Goal: Task Accomplishment & Management: Use online tool/utility

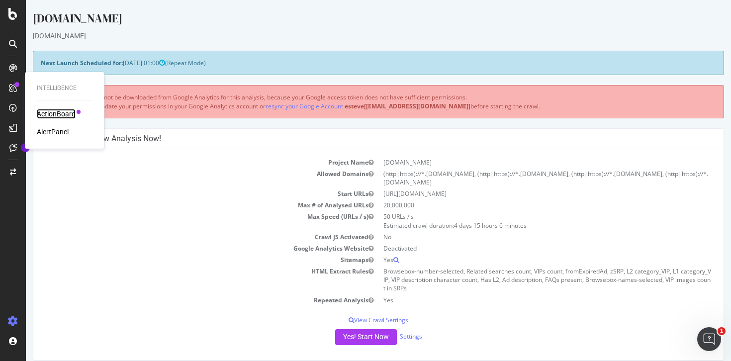
click at [54, 115] on div "ActionBoard" at bounding box center [56, 114] width 39 height 10
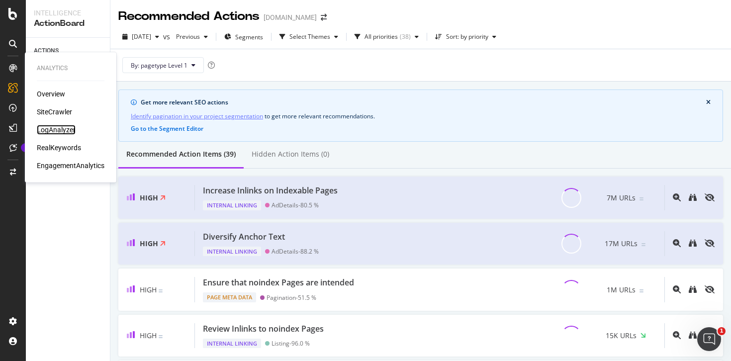
click at [58, 131] on div "LogAnalyzer" at bounding box center [56, 130] width 39 height 10
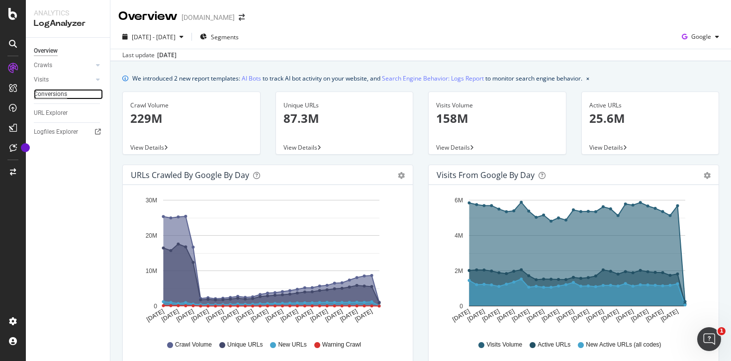
click at [56, 95] on div "Conversions" at bounding box center [50, 94] width 33 height 10
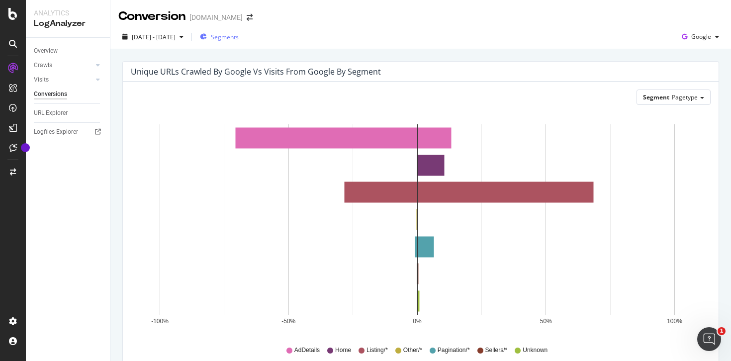
click at [239, 35] on span "Segments" at bounding box center [225, 37] width 28 height 8
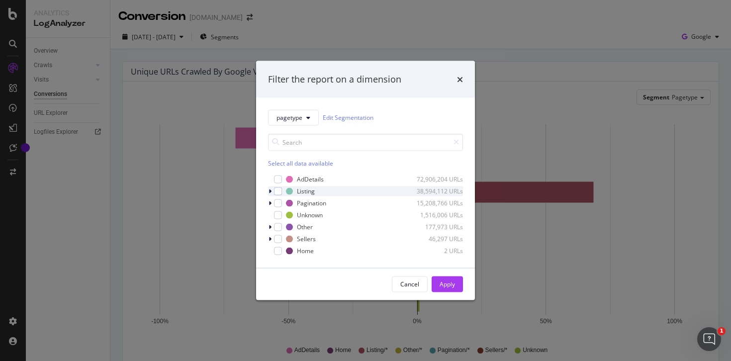
click at [274, 192] on div "modal" at bounding box center [271, 191] width 6 height 10
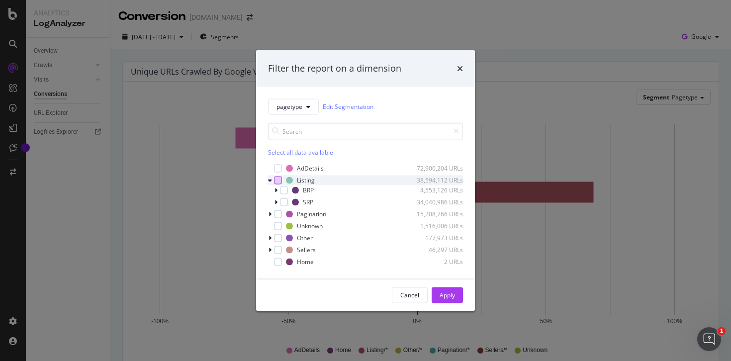
click at [277, 177] on div "modal" at bounding box center [278, 180] width 8 height 8
click at [442, 292] on div "Apply" at bounding box center [447, 295] width 15 height 8
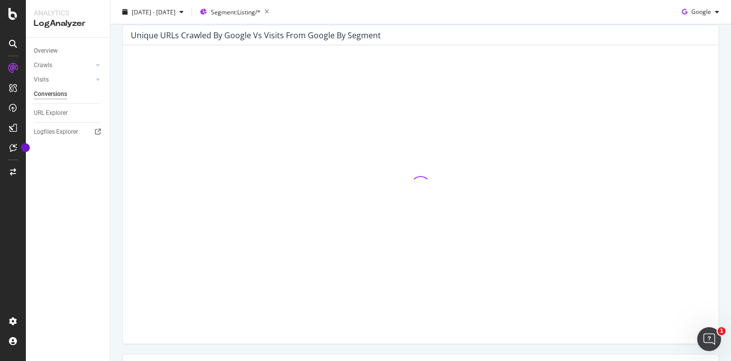
scroll to position [41, 0]
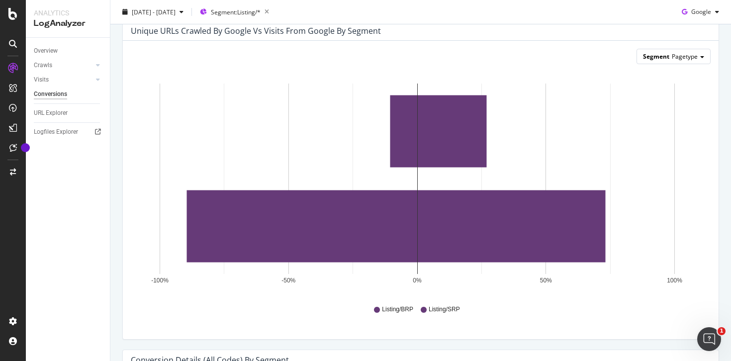
click at [674, 57] on span "Pagetype" at bounding box center [685, 56] width 26 height 8
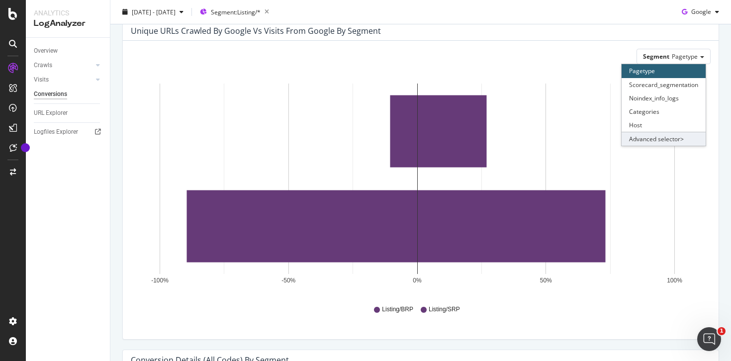
click at [664, 138] on div "Advanced selector >" at bounding box center [664, 139] width 84 height 14
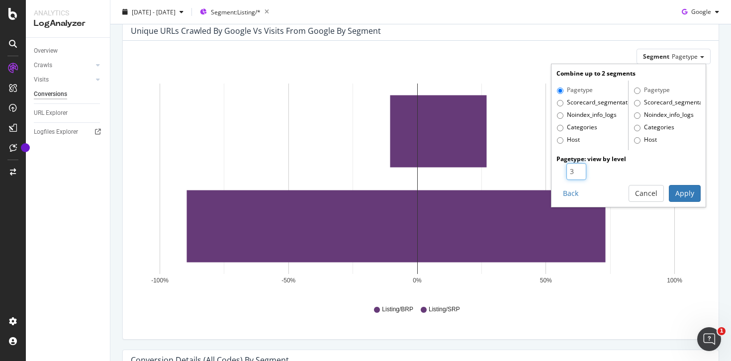
click at [573, 171] on input "3" at bounding box center [576, 171] width 20 height 17
type input "4"
click at [573, 171] on input "4" at bounding box center [576, 171] width 20 height 17
click at [672, 190] on button "Apply" at bounding box center [685, 193] width 32 height 17
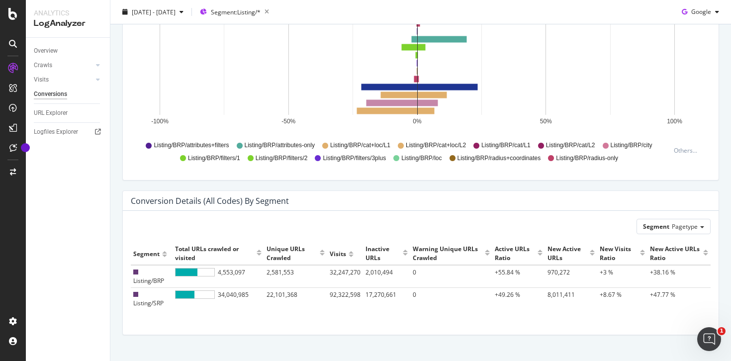
scroll to position [200, 0]
click at [679, 223] on span "Pagetype" at bounding box center [685, 226] width 26 height 8
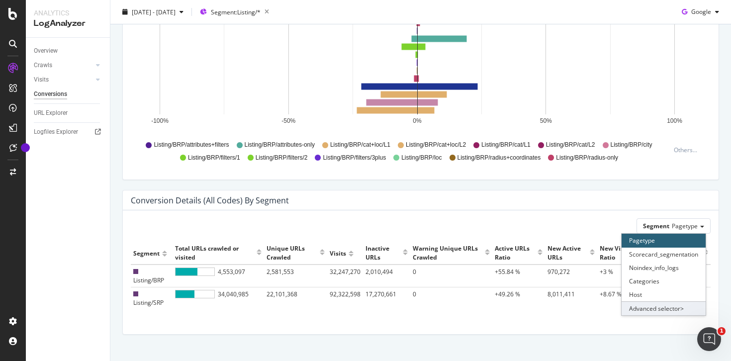
click at [645, 308] on div "Advanced selector >" at bounding box center [664, 308] width 84 height 14
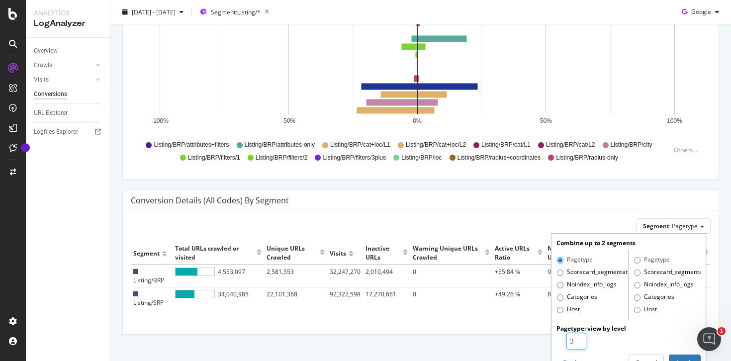
click at [571, 337] on input "3" at bounding box center [576, 341] width 20 height 17
type input "4"
click at [571, 337] on input "4" at bounding box center [576, 341] width 20 height 17
click at [672, 356] on button "Apply" at bounding box center [685, 363] width 32 height 17
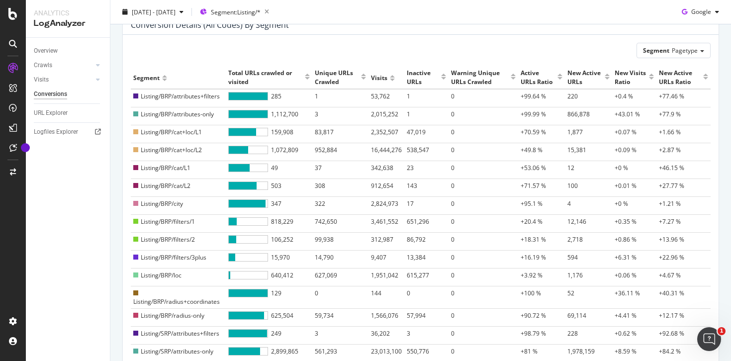
scroll to position [387, 0]
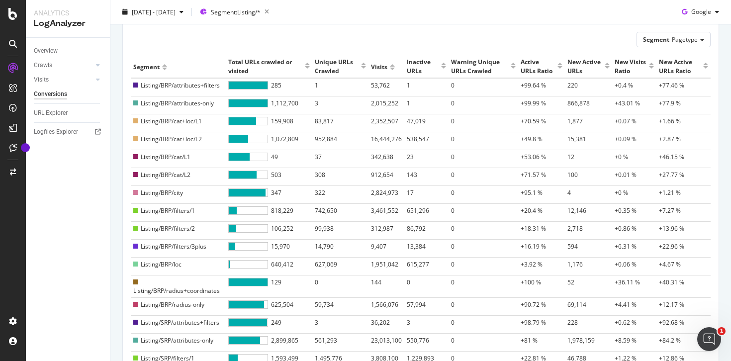
click at [307, 65] on div at bounding box center [307, 61] width 5 height 7
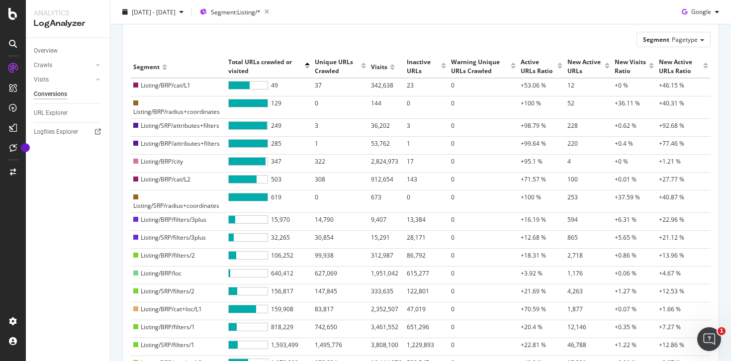
click at [307, 65] on div at bounding box center [307, 61] width 5 height 7
click at [307, 74] on div at bounding box center [307, 69] width 5 height 7
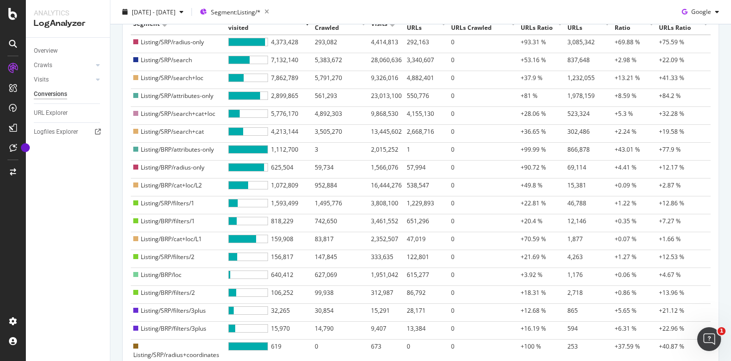
scroll to position [448, 0]
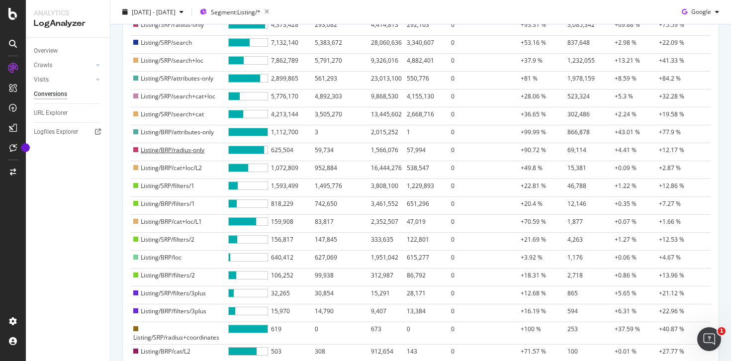
click at [168, 153] on td "Listing/BRP/radius-only" at bounding box center [178, 152] width 95 height 18
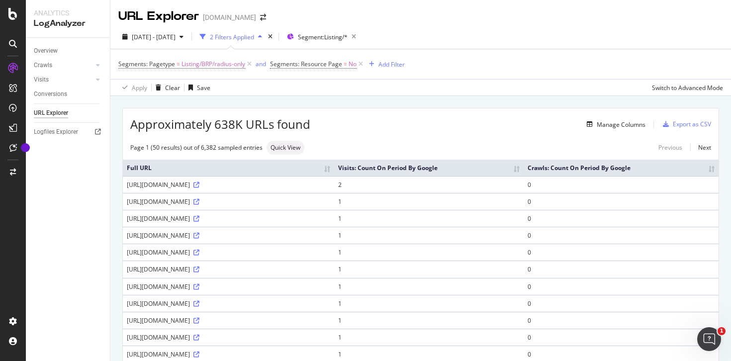
click at [258, 186] on div "https://www.kleinanzeigen.de/s-01619/l4061r5" at bounding box center [228, 185] width 203 height 8
click at [199, 186] on icon at bounding box center [196, 185] width 6 height 6
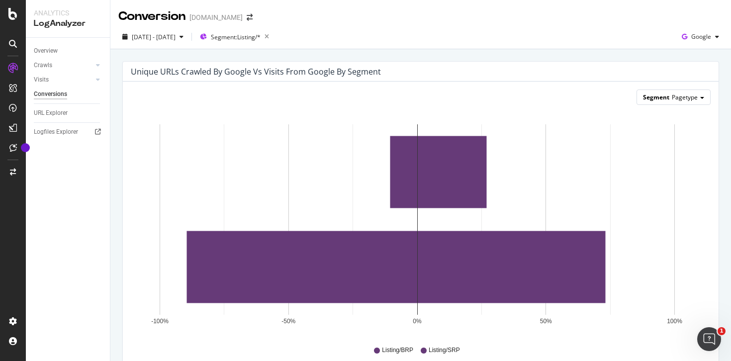
click at [675, 97] on span "Pagetype" at bounding box center [685, 97] width 26 height 8
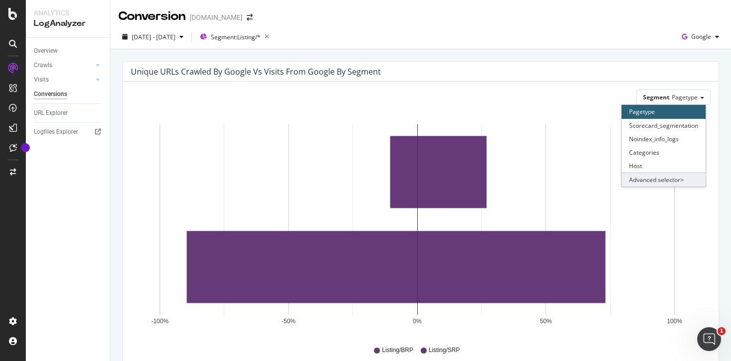
click at [660, 175] on div "Advanced selector >" at bounding box center [664, 180] width 84 height 14
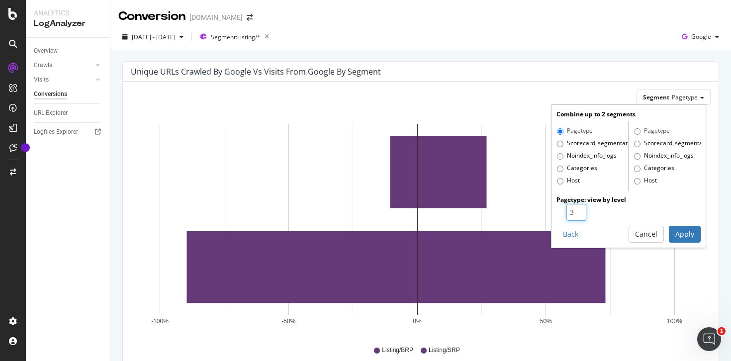
click at [572, 210] on input "3" at bounding box center [576, 212] width 20 height 17
type input "4"
click at [572, 210] on input "4" at bounding box center [576, 212] width 20 height 17
click at [669, 229] on button "Apply" at bounding box center [685, 234] width 32 height 17
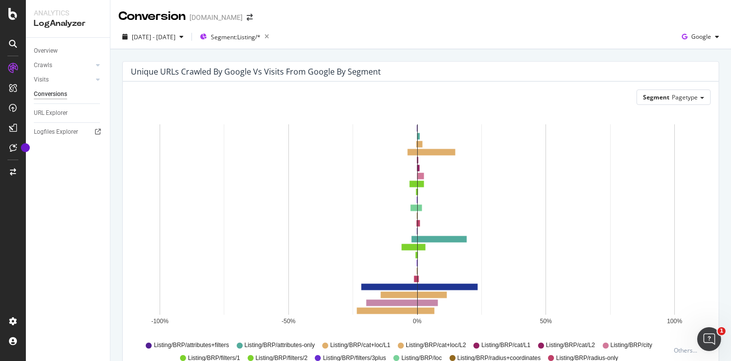
scroll to position [219, 0]
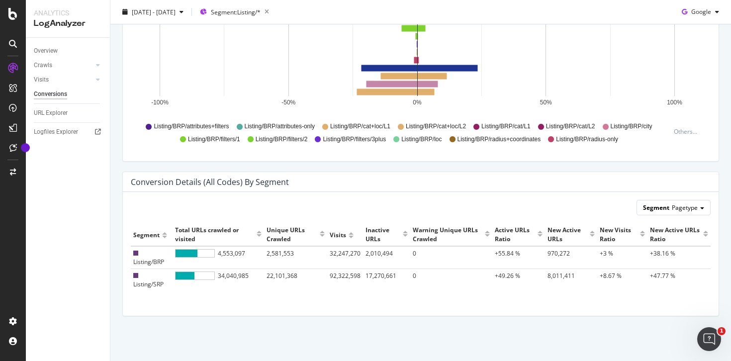
click at [673, 213] on div "Segment Pagetype" at bounding box center [673, 207] width 73 height 14
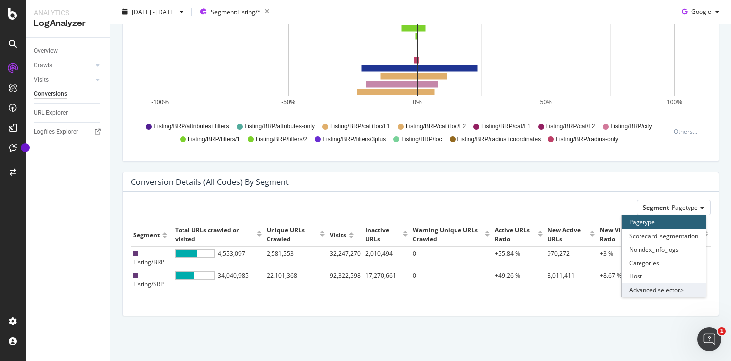
click at [649, 291] on div "Advanced selector >" at bounding box center [664, 290] width 84 height 14
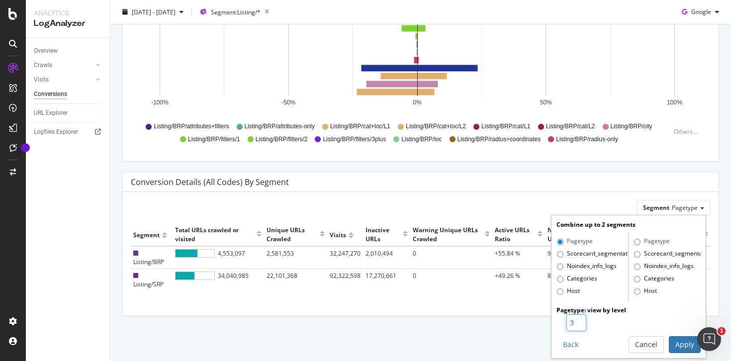
click at [571, 321] on input "3" at bounding box center [576, 322] width 20 height 17
type input "4"
click at [571, 321] on input "4" at bounding box center [576, 322] width 20 height 17
click at [679, 340] on button "Apply" at bounding box center [685, 344] width 32 height 17
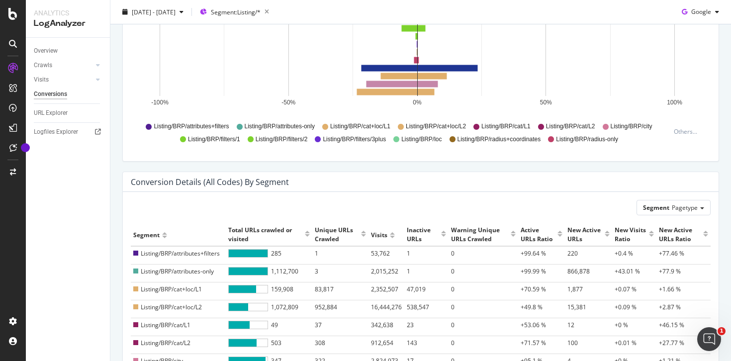
click at [305, 233] on div at bounding box center [307, 229] width 5 height 7
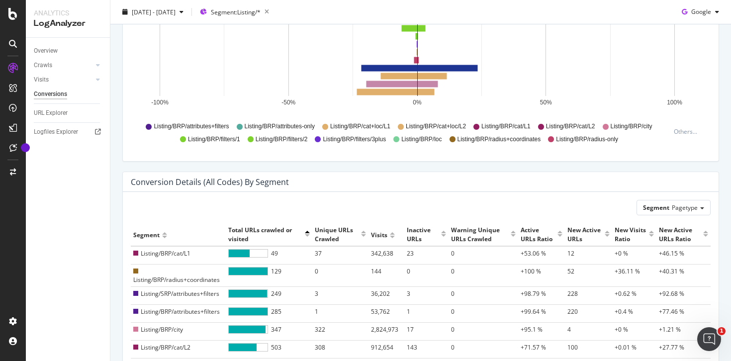
click at [305, 233] on div at bounding box center [307, 229] width 5 height 7
click at [309, 242] on div at bounding box center [307, 237] width 5 height 7
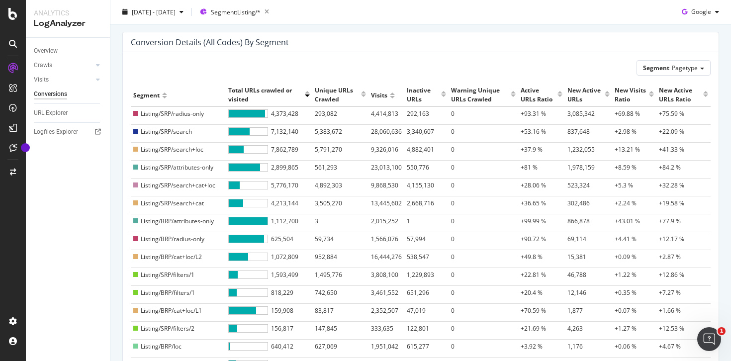
scroll to position [471, 0]
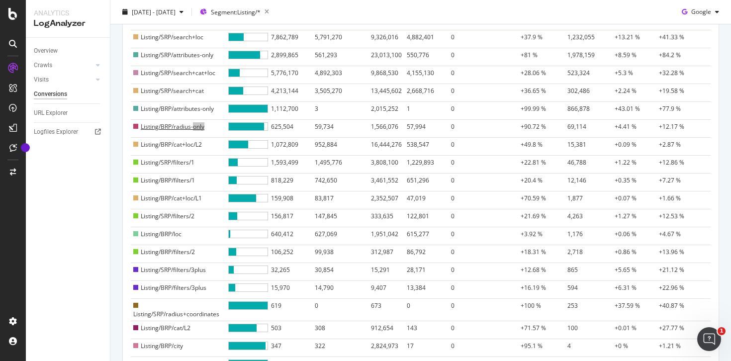
click at [0, 0] on div "Analytics LogAnalyzer Overview Crawls Daily Distribution Segments Distribution …" at bounding box center [365, 180] width 731 height 361
click at [162, 113] on span "Listing/BRP/attributes-only" at bounding box center [177, 108] width 73 height 8
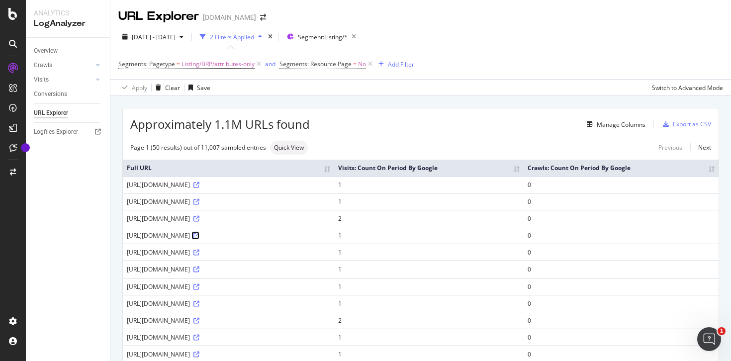
click at [199, 236] on icon at bounding box center [196, 236] width 6 height 6
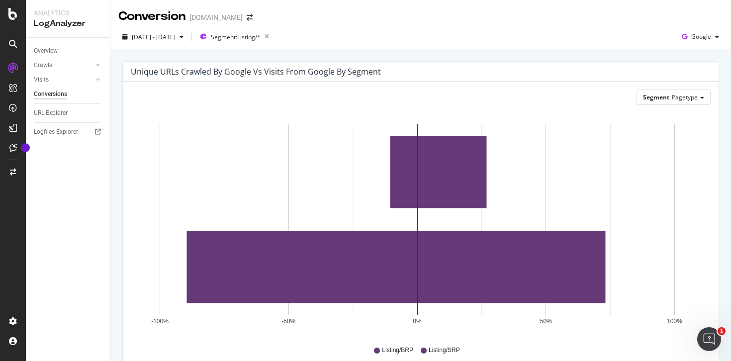
click at [661, 105] on div "Segment Pagetype Hold CMD (⌘) while clicking to filter the report. -100% -50% 0…" at bounding box center [421, 231] width 596 height 298
click at [661, 104] on div "Segment Pagetype" at bounding box center [673, 97] width 73 height 14
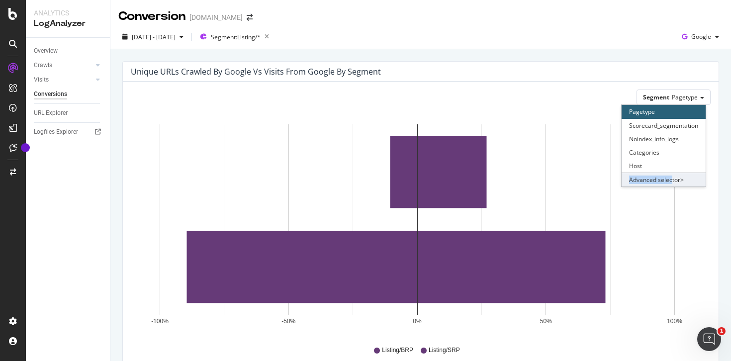
drag, startPoint x: 664, startPoint y: 170, endPoint x: 664, endPoint y: 176, distance: 6.0
click at [664, 176] on div "Pagetype Scorecard_segmentation Noindex_info_logs Categories Host Advanced sele…" at bounding box center [664, 146] width 84 height 82
click at [664, 176] on div "Advanced selector >" at bounding box center [664, 180] width 84 height 14
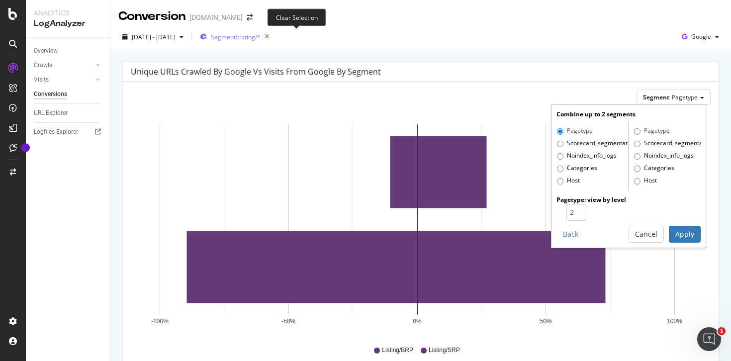
click at [273, 34] on icon "button" at bounding box center [267, 37] width 12 height 14
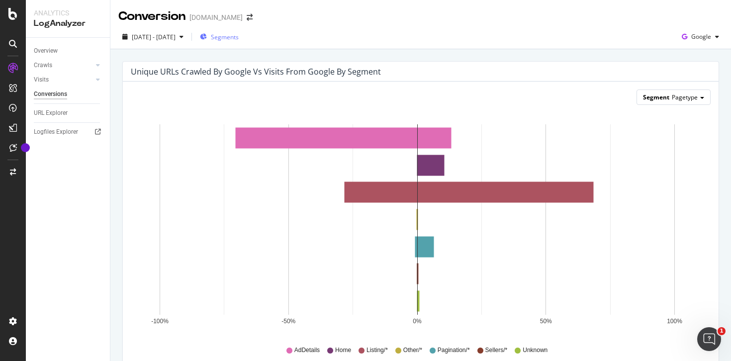
click at [691, 91] on div "Segment Pagetype" at bounding box center [673, 97] width 73 height 14
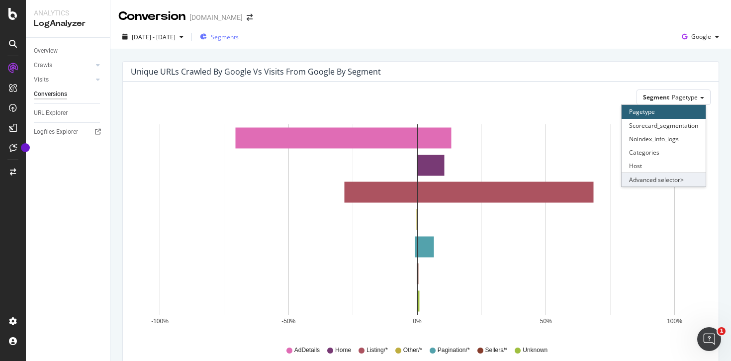
click at [649, 179] on div "Advanced selector >" at bounding box center [664, 180] width 84 height 14
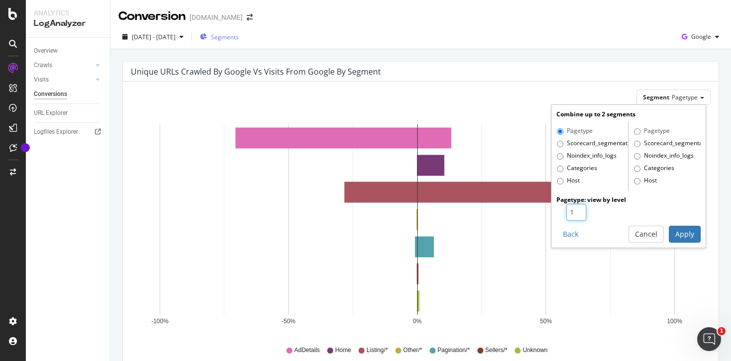
click at [575, 207] on input "1" at bounding box center [576, 212] width 20 height 17
click at [575, 210] on input "2" at bounding box center [576, 212] width 20 height 17
click at [575, 210] on input "3" at bounding box center [576, 212] width 20 height 17
type input "4"
click at [575, 210] on input "4" at bounding box center [576, 212] width 20 height 17
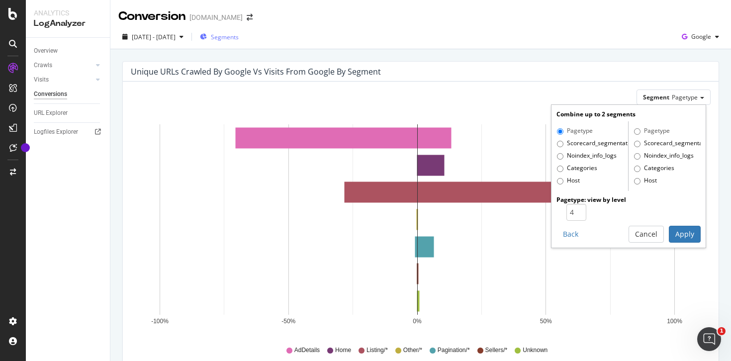
click at [691, 223] on div "Combine up to 2 segments Pagetype Scorecard_segmentation Noindex_info_logs Cate…" at bounding box center [629, 176] width 154 height 142
click at [682, 233] on button "Apply" at bounding box center [685, 234] width 32 height 17
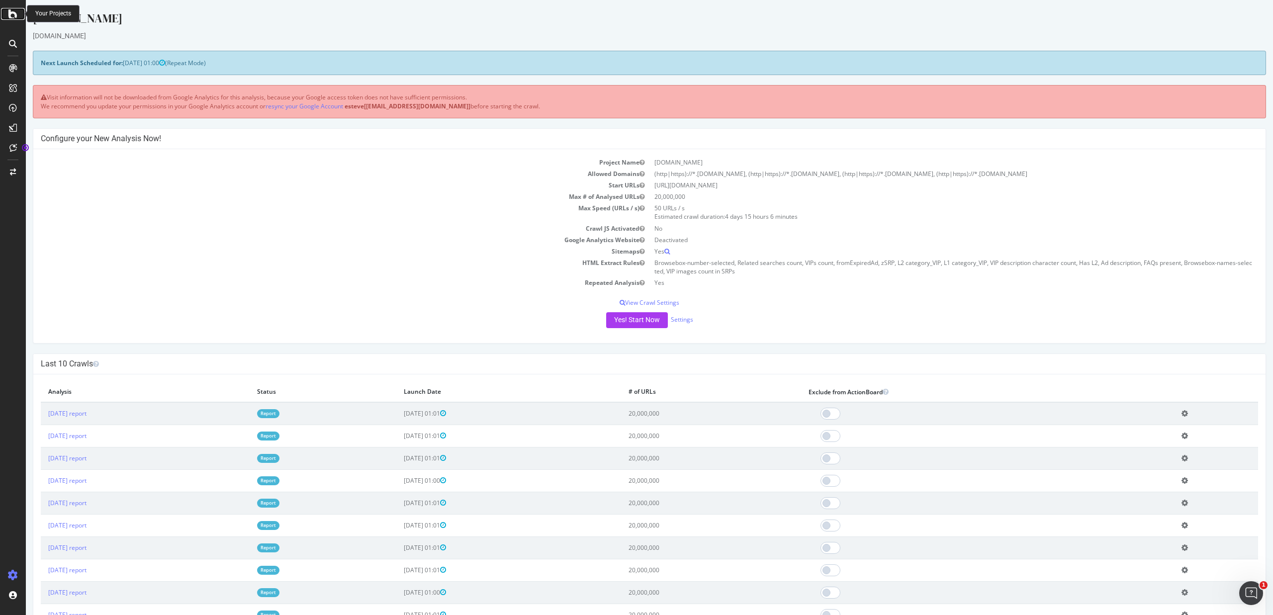
click at [4, 9] on div at bounding box center [13, 14] width 24 height 12
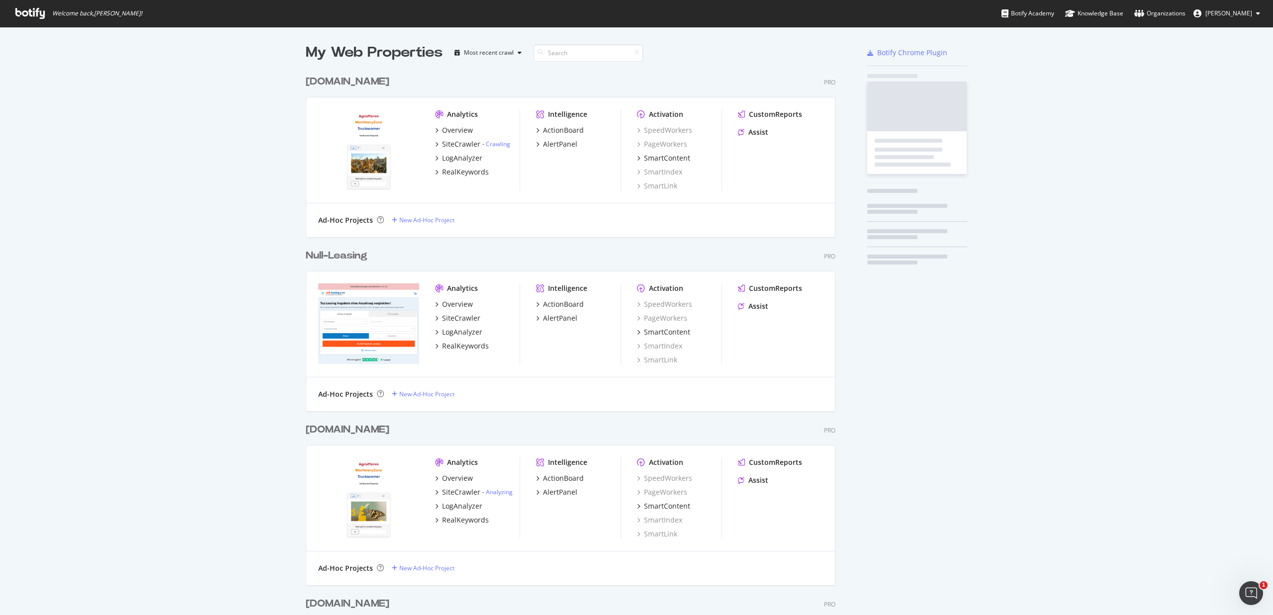
scroll to position [608, 1258]
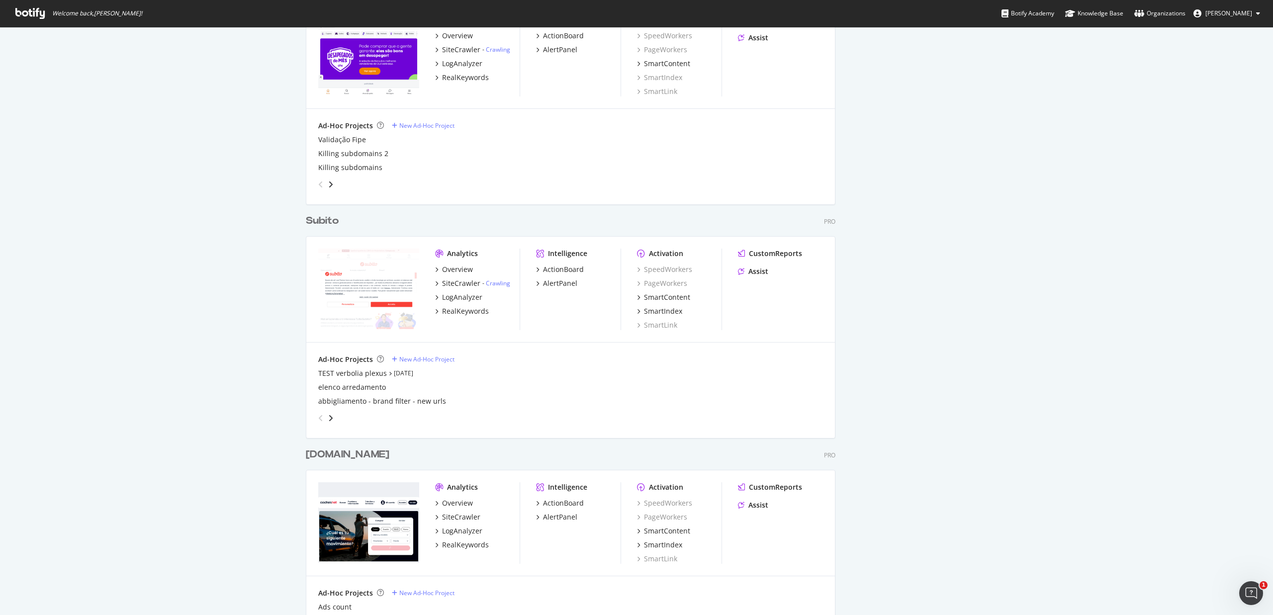
scroll to position [1786, 0]
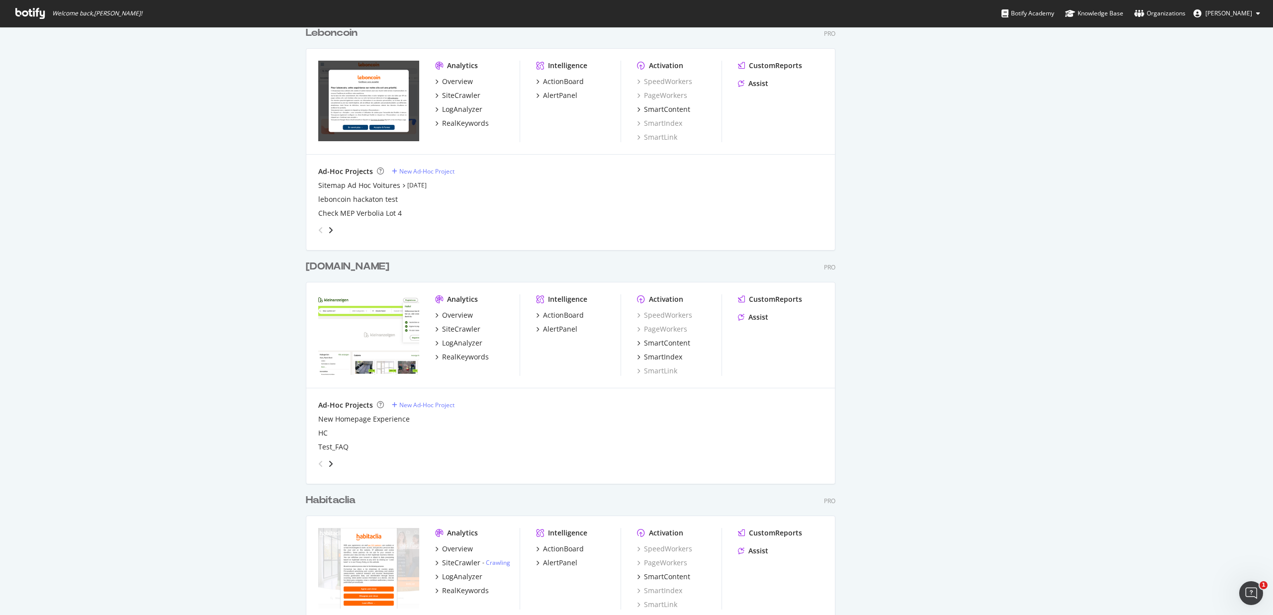
click at [430, 400] on div "Ad-Hoc Projects New Ad-Hoc Project" at bounding box center [570, 405] width 505 height 10
click at [424, 408] on div "New Ad-Hoc Project" at bounding box center [426, 405] width 55 height 8
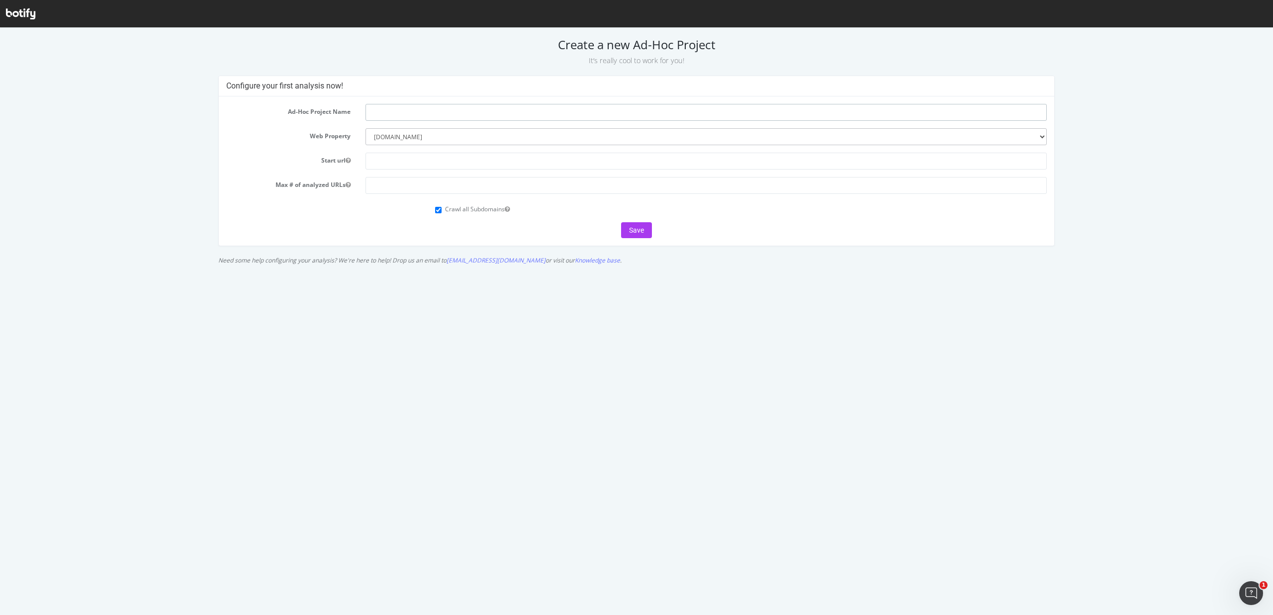
click at [489, 117] on input "text" at bounding box center [706, 112] width 681 height 17
type input "Test_FAQ"
click at [396, 166] on input "text" at bounding box center [706, 161] width 681 height 17
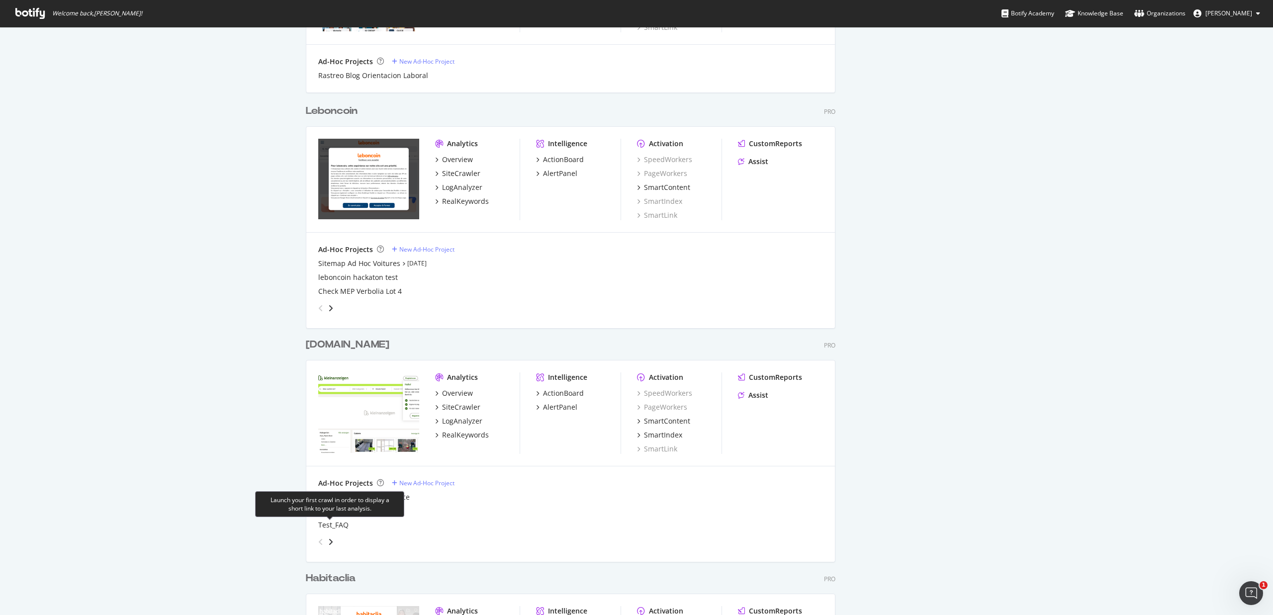
click at [336, 518] on div "New Homepage Experience HC Test_FAQ" at bounding box center [570, 511] width 505 height 38
click at [336, 526] on div "Test_FAQ" at bounding box center [333, 525] width 30 height 10
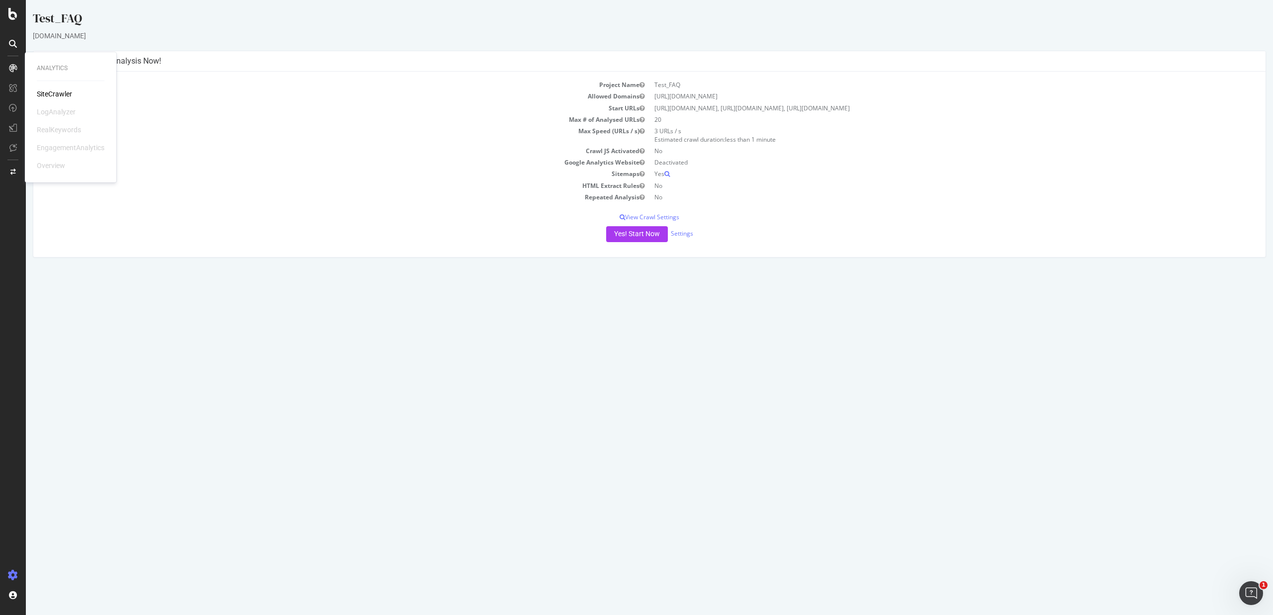
click at [45, 97] on div "SiteCrawler" at bounding box center [54, 94] width 35 height 10
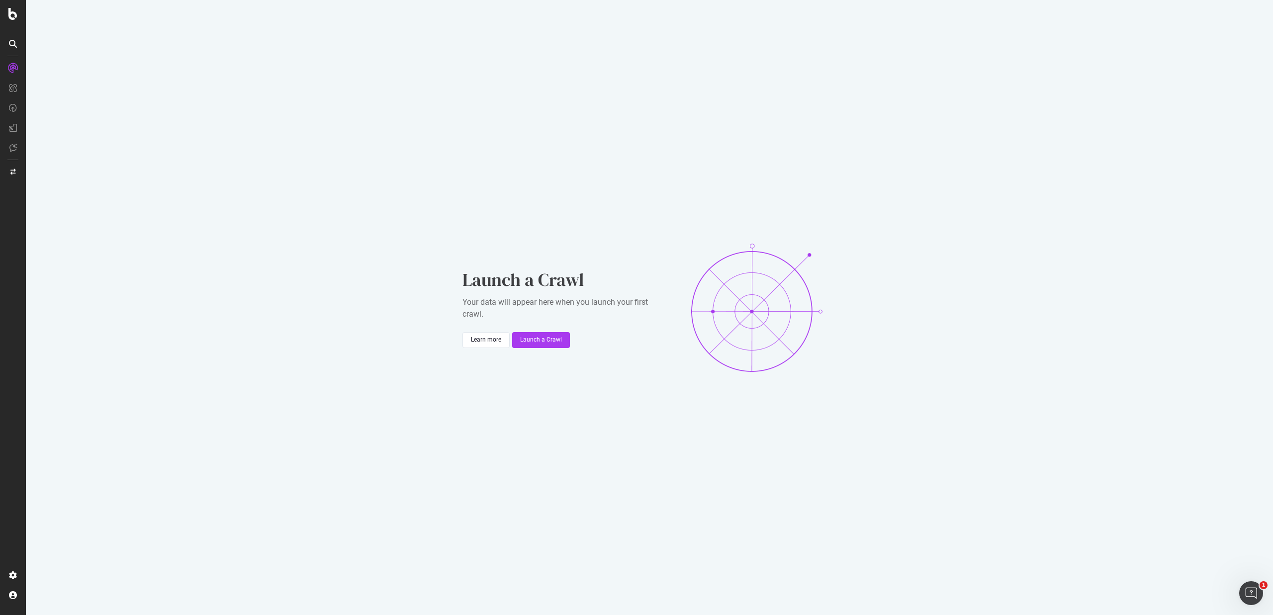
click at [9, 44] on icon at bounding box center [13, 44] width 8 height 8
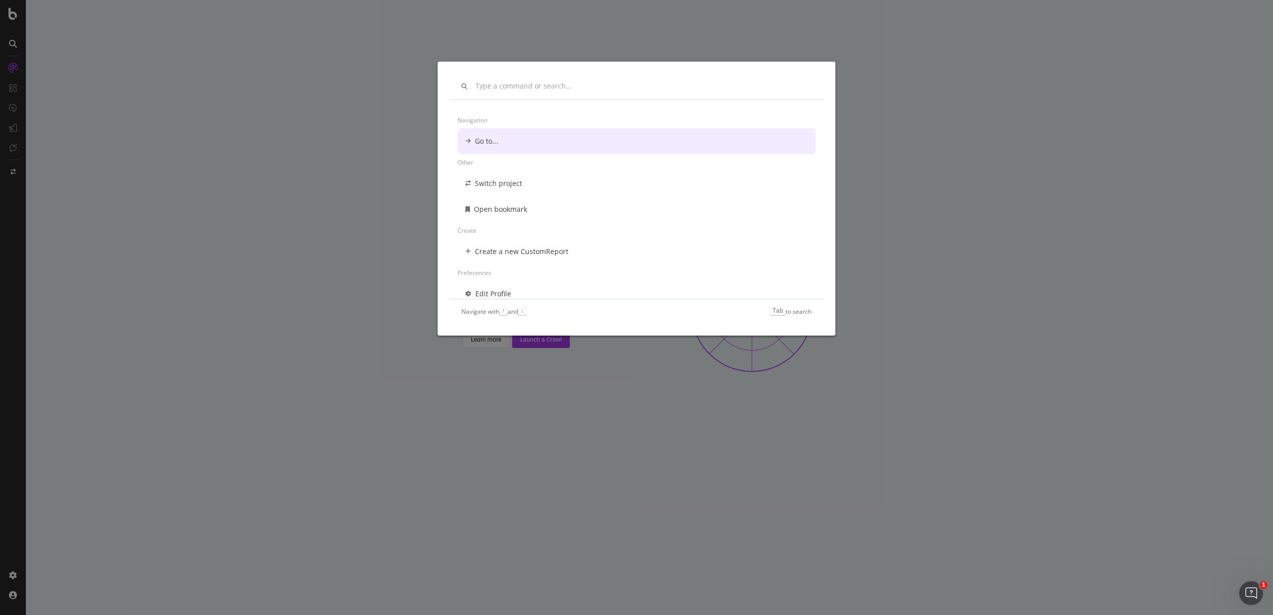
click at [91, 81] on div "Navigation Go to... Other Switch project Open bookmark Create Create a new Cust…" at bounding box center [636, 307] width 1273 height 615
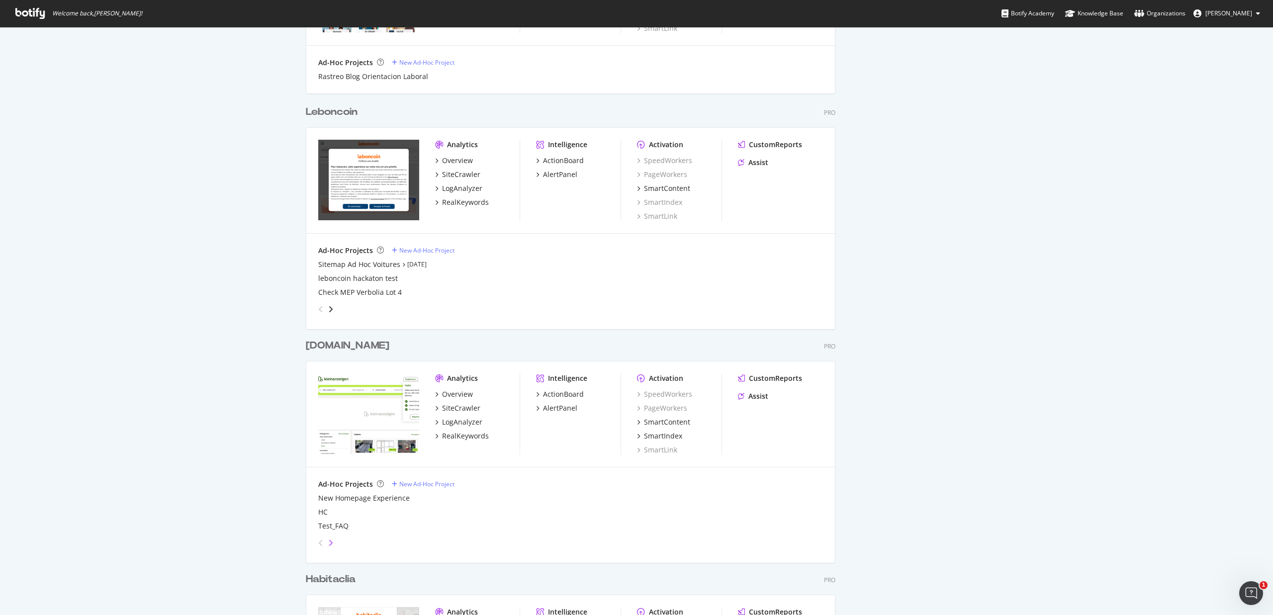
click at [328, 541] on icon "angle-right" at bounding box center [330, 543] width 5 height 8
click at [342, 497] on div "Lista_Danilo" at bounding box center [338, 498] width 40 height 10
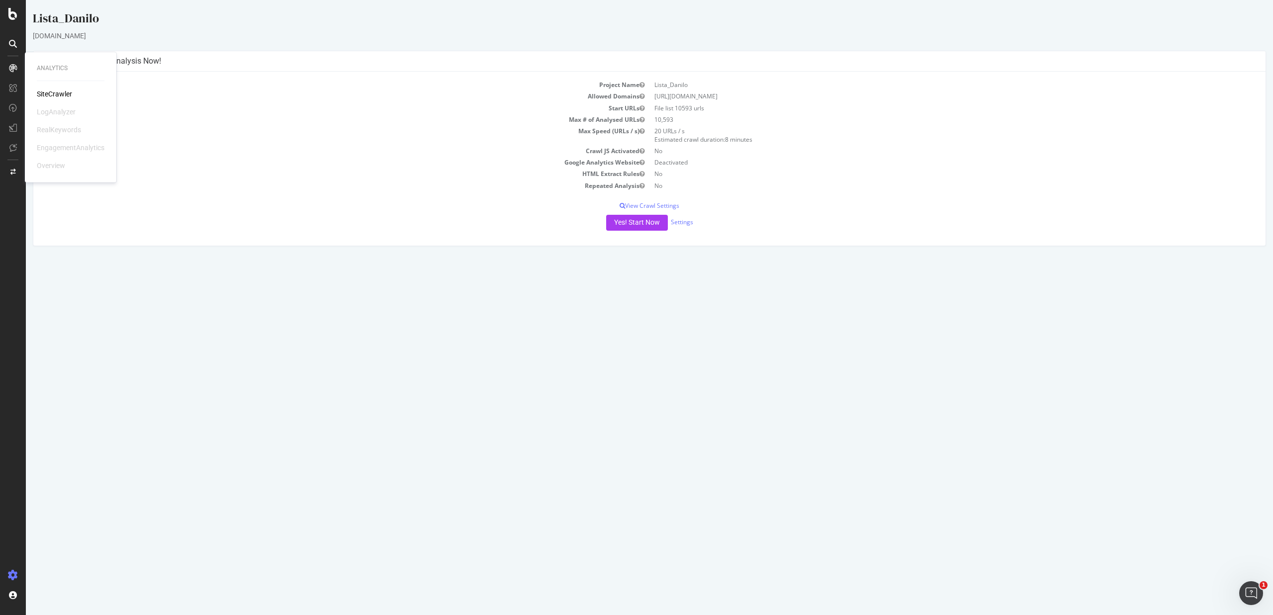
click at [37, 87] on div "Analytics SiteCrawler LogAnalyzer RealKeywords EngagementAnalytics Overview" at bounding box center [71, 117] width 84 height 126
click at [37, 88] on div "Analytics SiteCrawler LogAnalyzer RealKeywords EngagementAnalytics Overview" at bounding box center [71, 117] width 84 height 126
click at [43, 90] on div "SiteCrawler" at bounding box center [54, 94] width 35 height 10
click at [634, 222] on button "Yes! Start Now" at bounding box center [637, 223] width 62 height 16
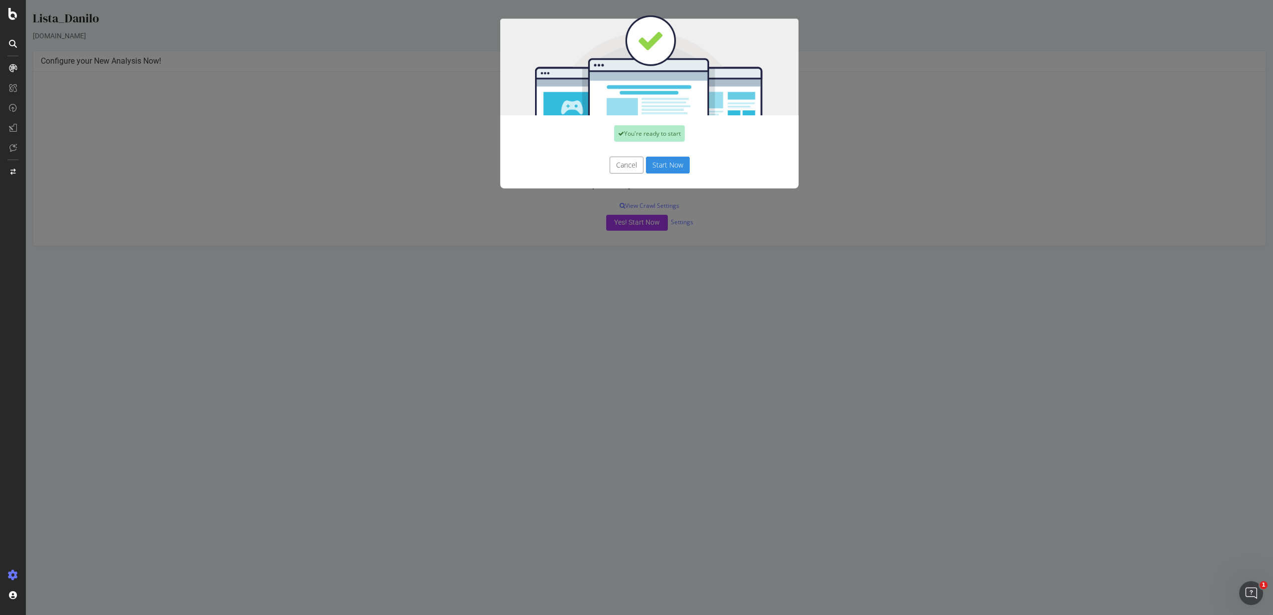
click at [664, 166] on button "Start Now" at bounding box center [668, 165] width 44 height 17
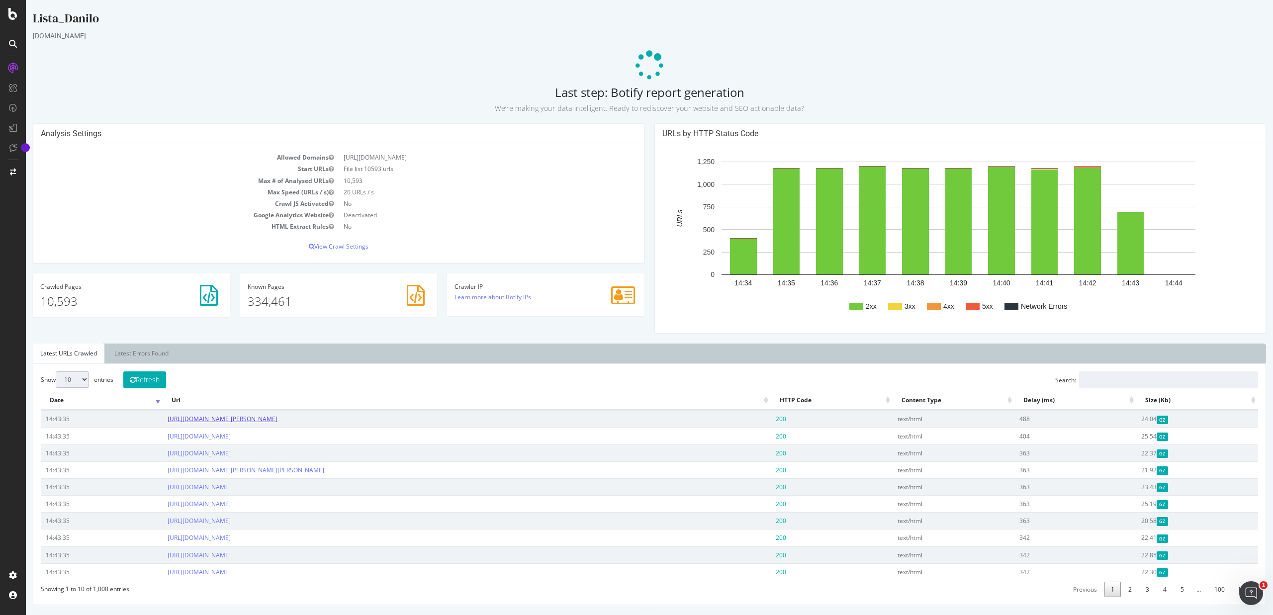
click at [277, 419] on link "[URL][DOMAIN_NAME][PERSON_NAME]" at bounding box center [223, 419] width 110 height 8
click at [225, 51] on p at bounding box center [649, 66] width 1233 height 30
click at [61, 307] on p "10,593" at bounding box center [131, 301] width 183 height 17
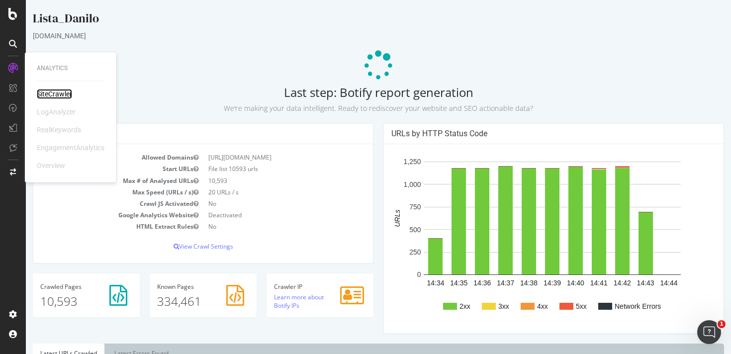
click at [54, 95] on div "SiteCrawler" at bounding box center [54, 94] width 35 height 10
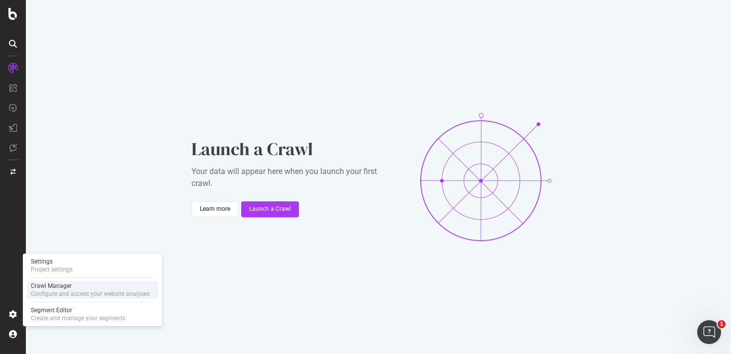
click at [54, 294] on div "Configure and access your website analyses" at bounding box center [90, 294] width 119 height 8
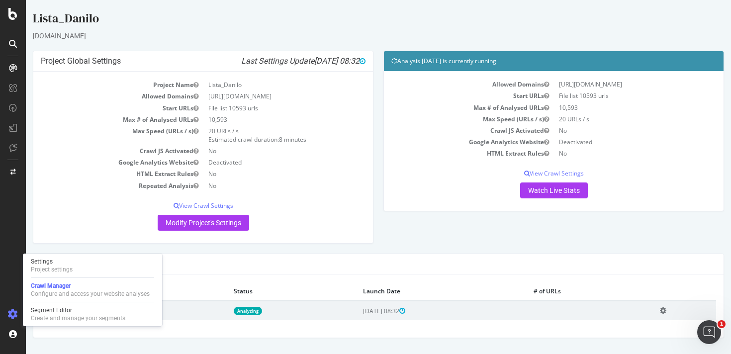
click at [619, 49] on div "Lista_Danilo www.kleinanzeigen.de × × Project Global Settings Last Settings Upd…" at bounding box center [378, 174] width 705 height 328
click at [560, 182] on div "Allowed Domains https://www.kleinanzeigen.de Start URLs File list 10593 urls Ma…" at bounding box center [553, 139] width 325 height 120
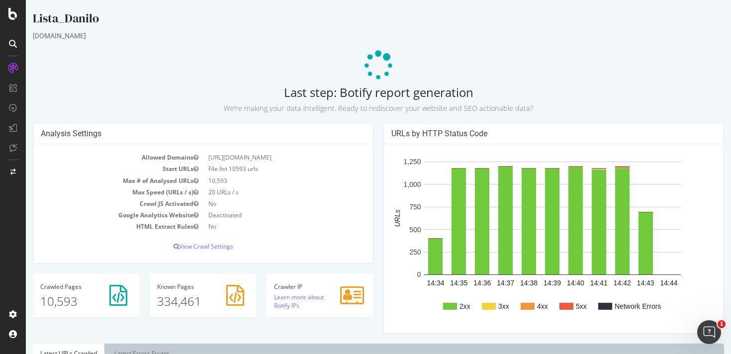
click at [549, 76] on p at bounding box center [378, 66] width 691 height 30
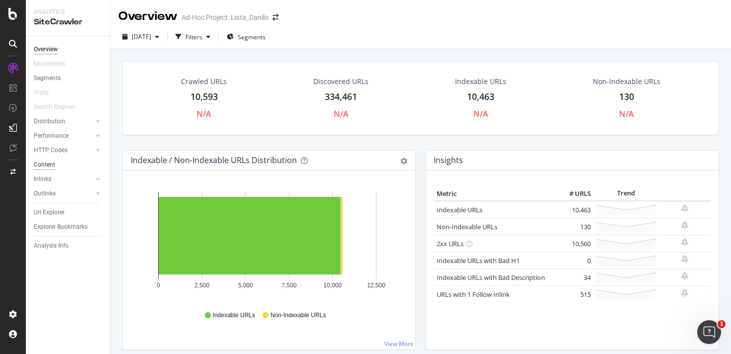
click at [48, 164] on div "Content" at bounding box center [44, 165] width 21 height 10
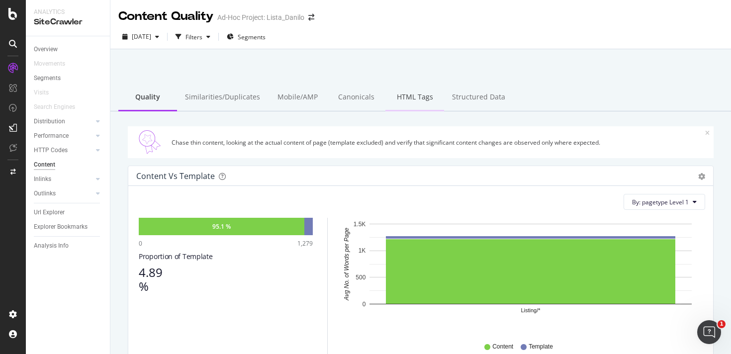
click at [400, 102] on div "HTML Tags" at bounding box center [414, 97] width 59 height 27
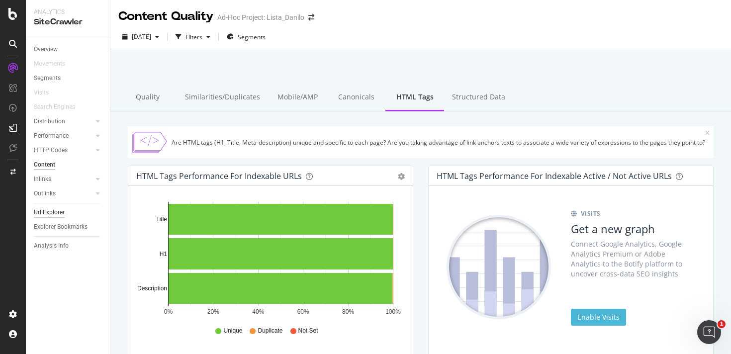
click at [53, 217] on div "Url Explorer" at bounding box center [49, 212] width 31 height 10
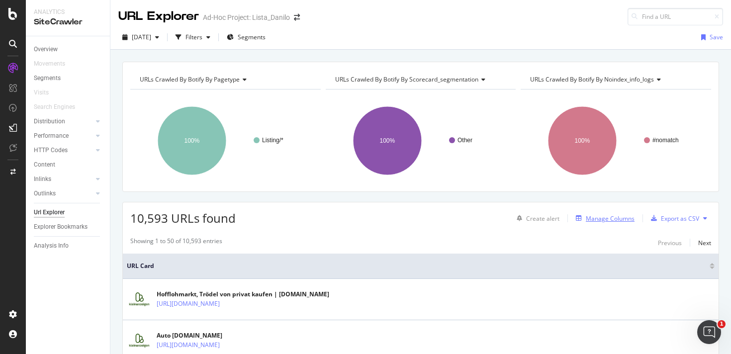
click at [602, 216] on div "Manage Columns" at bounding box center [610, 218] width 49 height 8
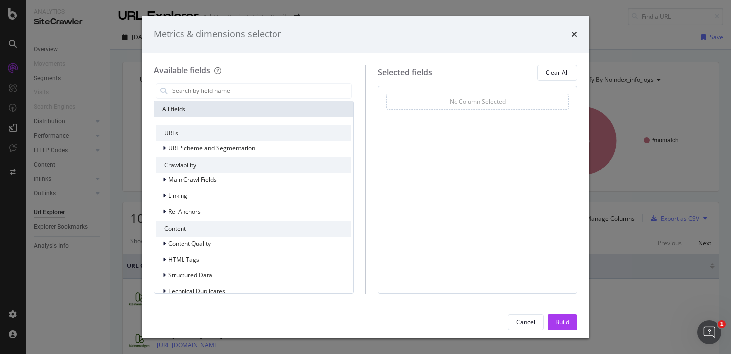
scroll to position [12, 0]
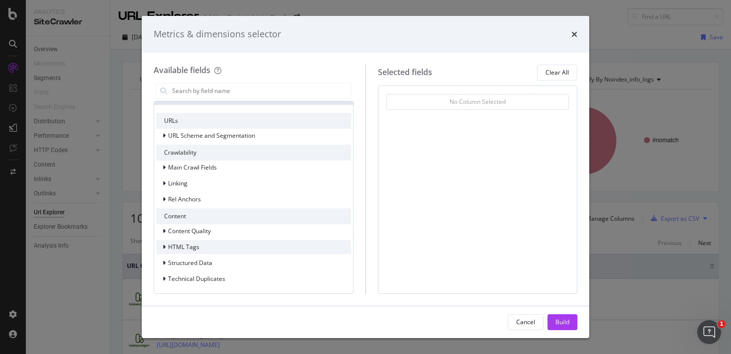
click at [161, 247] on div "HTML Tags" at bounding box center [177, 247] width 43 height 10
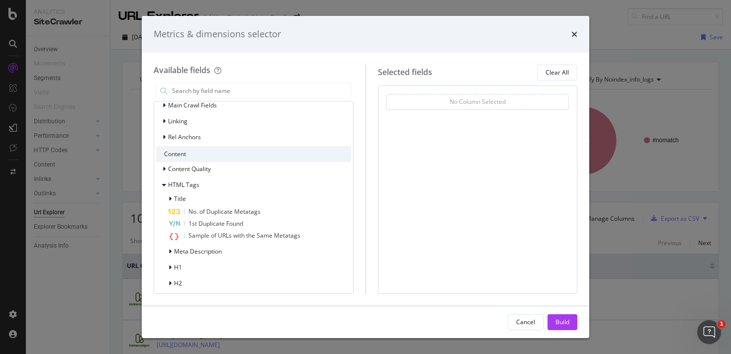
scroll to position [127, 0]
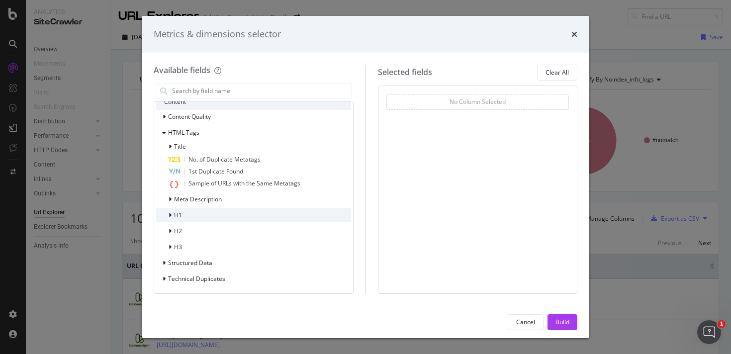
click at [173, 214] on div "modal" at bounding box center [171, 215] width 6 height 10
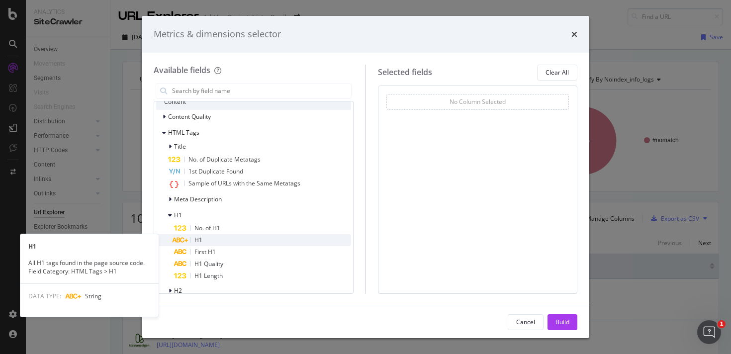
click at [204, 238] on div "H1" at bounding box center [262, 240] width 177 height 12
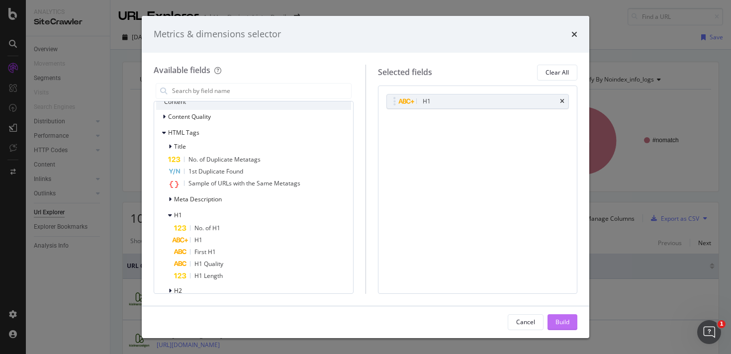
click at [568, 320] on div "Build" at bounding box center [562, 322] width 14 height 8
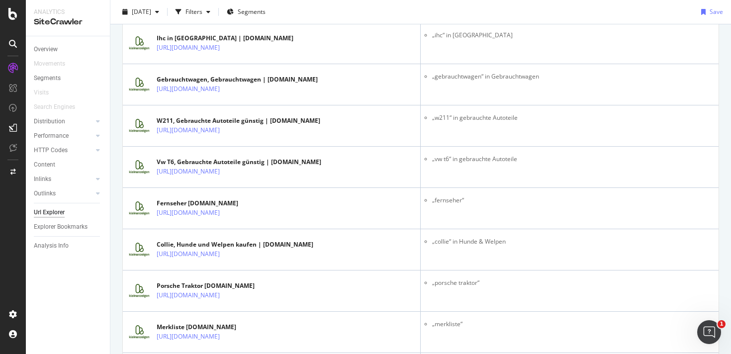
scroll to position [2032, 0]
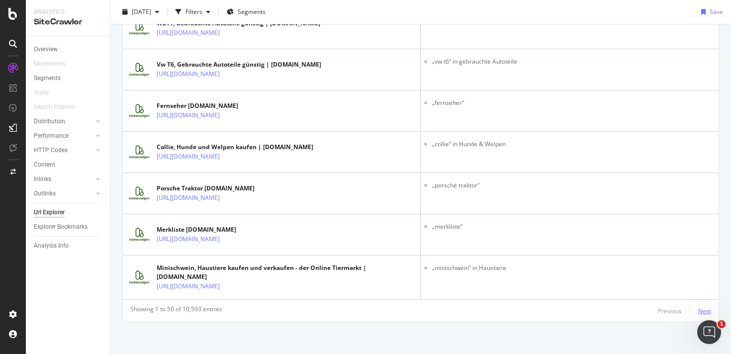
click at [698, 309] on div "Next" at bounding box center [704, 311] width 13 height 8
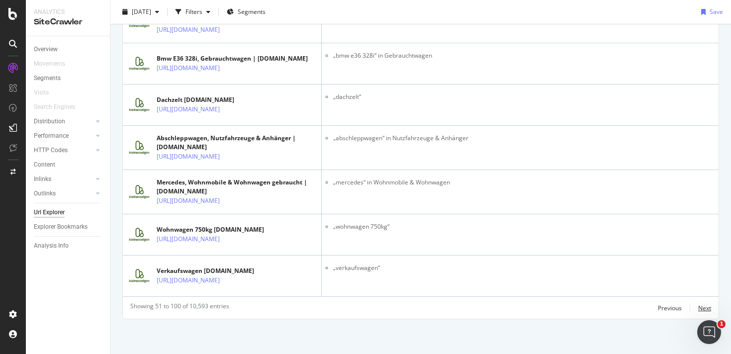
scroll to position [2389, 0]
click at [698, 308] on div "Next" at bounding box center [704, 308] width 13 height 8
